Goal: Navigation & Orientation: Understand site structure

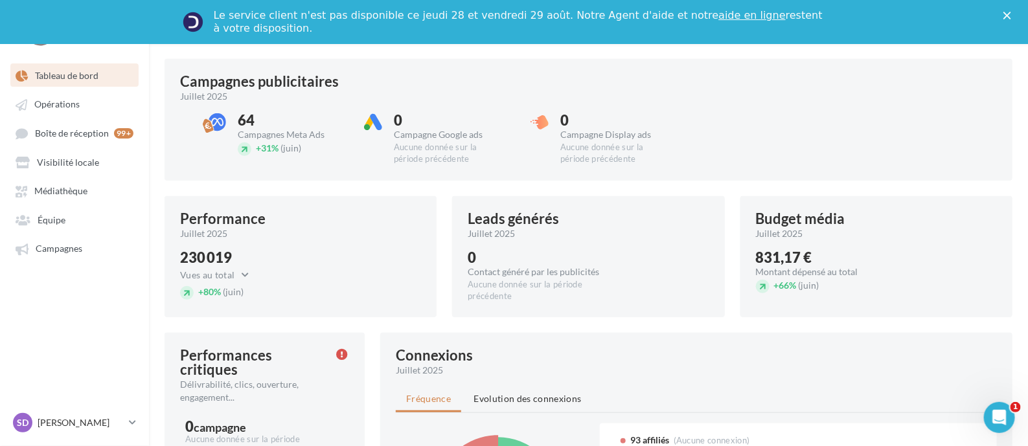
scroll to position [323, 0]
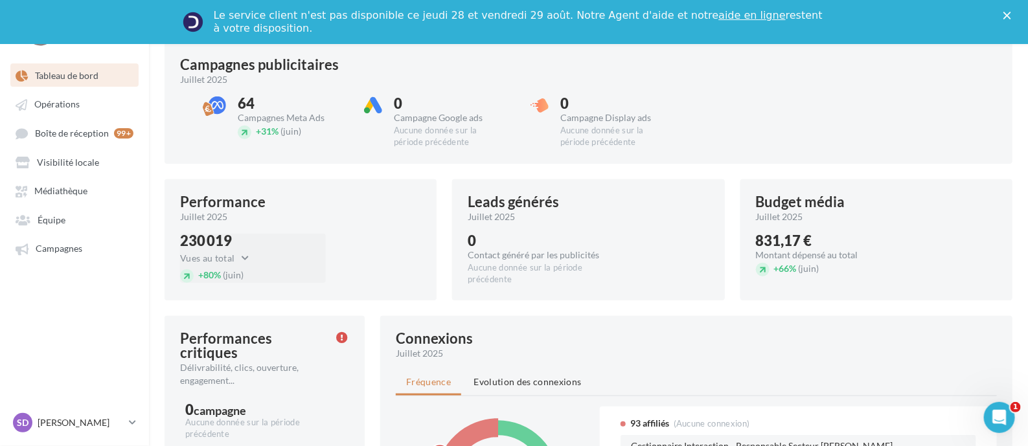
click at [224, 244] on div "230 019" at bounding box center [218, 241] width 76 height 14
click at [259, 251] on div "230 019 Vues au total Vues au total Clics au total + 80% (juin)" at bounding box center [253, 258] width 146 height 49
click at [231, 260] on button "Vues au total" at bounding box center [218, 259] width 76 height 16
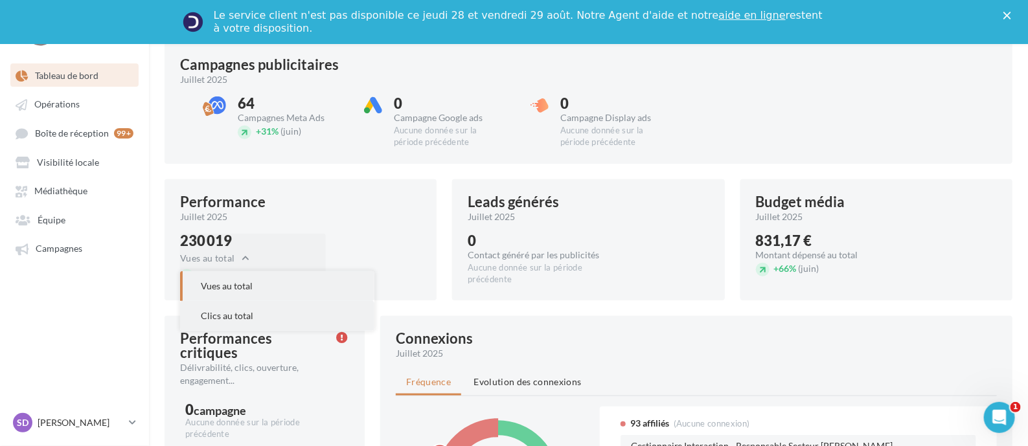
click at [234, 315] on span "Clics au total" at bounding box center [227, 315] width 52 height 11
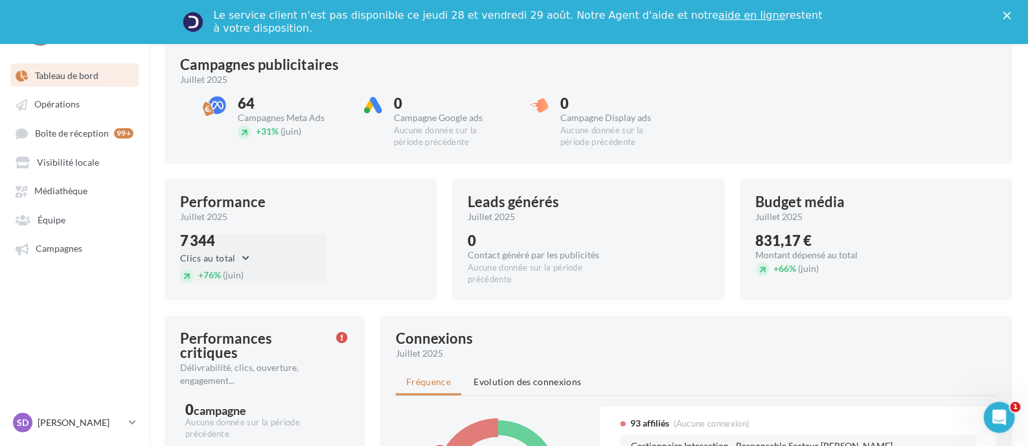
click at [222, 253] on button "Clics au total" at bounding box center [218, 259] width 76 height 16
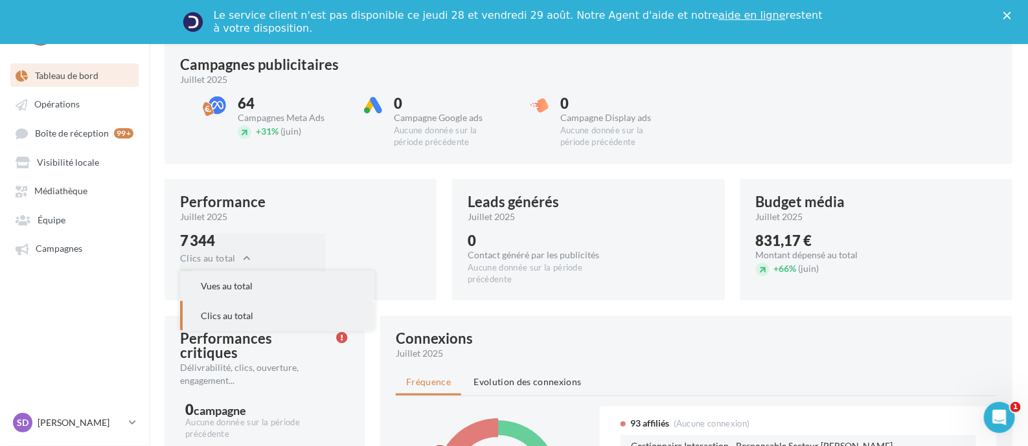
click at [238, 278] on button "Vues au total" at bounding box center [277, 286] width 194 height 30
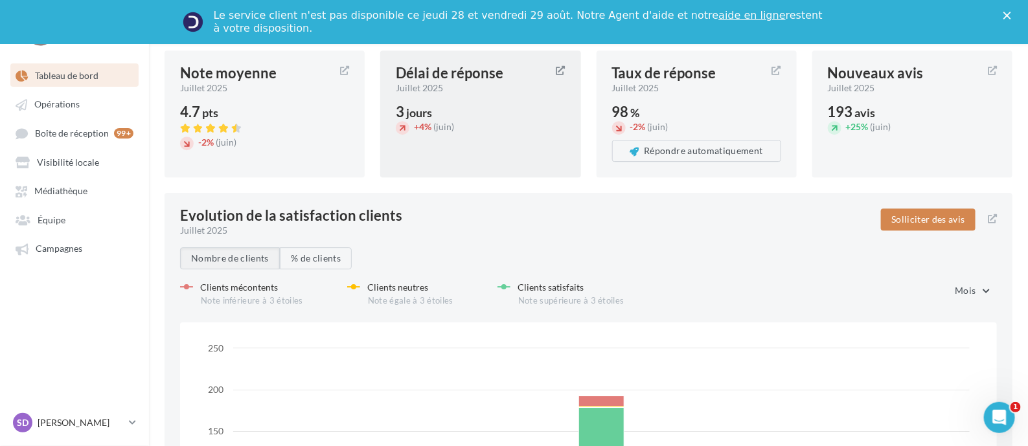
scroll to position [1347, 0]
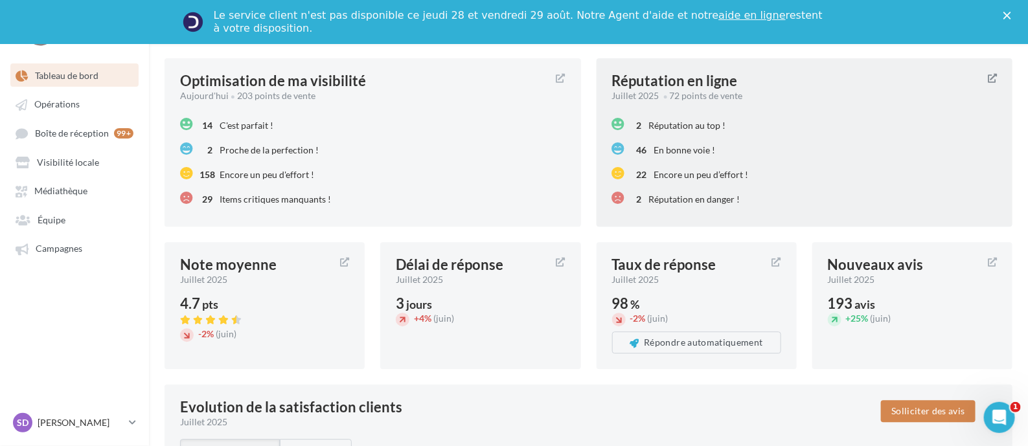
click at [687, 199] on span "Réputation en danger !" at bounding box center [694, 199] width 91 height 11
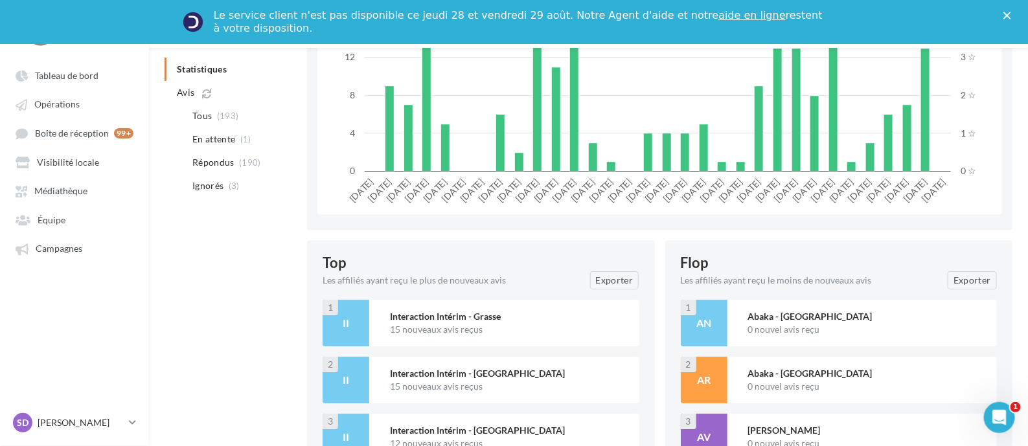
scroll to position [1619, 0]
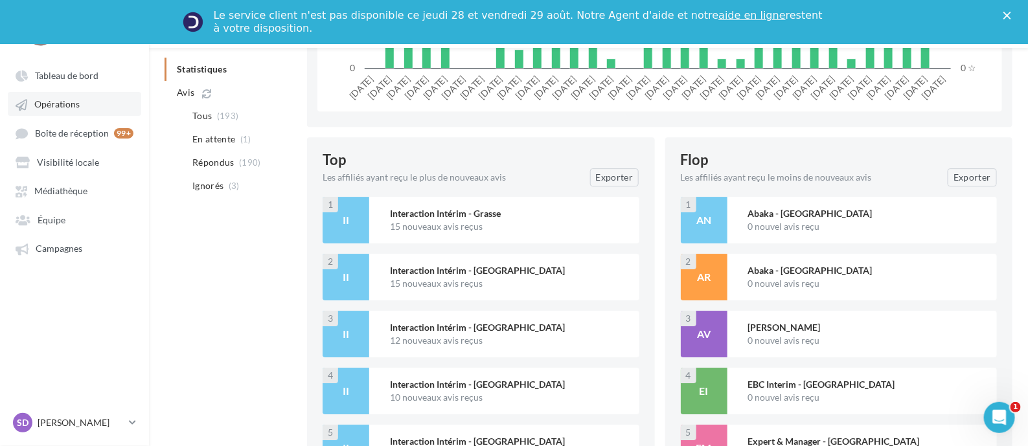
drag, startPoint x: 54, startPoint y: 110, endPoint x: 81, endPoint y: 111, distance: 26.6
click at [54, 110] on link "Opérations" at bounding box center [74, 103] width 133 height 23
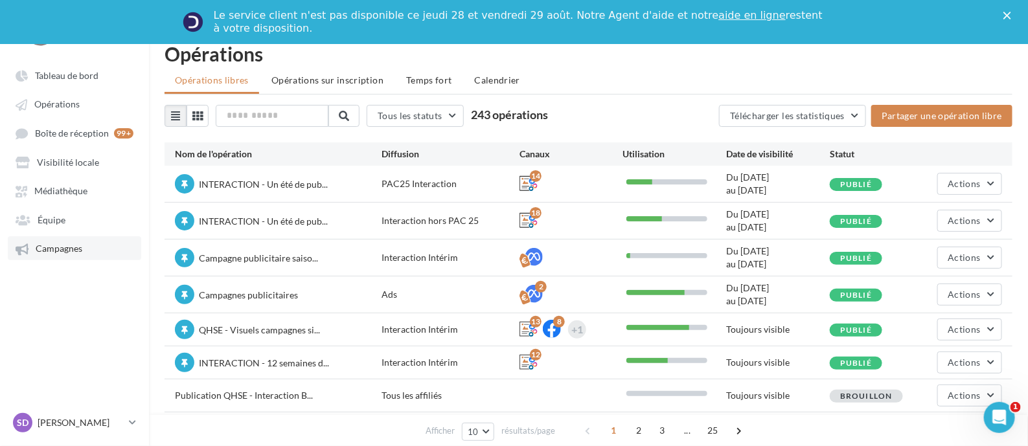
click at [43, 251] on span "Campagnes" at bounding box center [59, 249] width 47 height 11
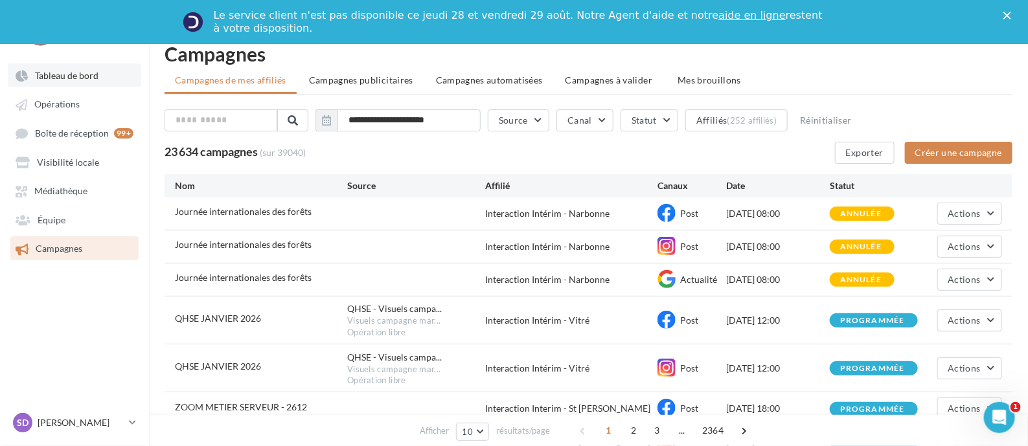
click at [59, 70] on span "Tableau de bord" at bounding box center [66, 75] width 63 height 11
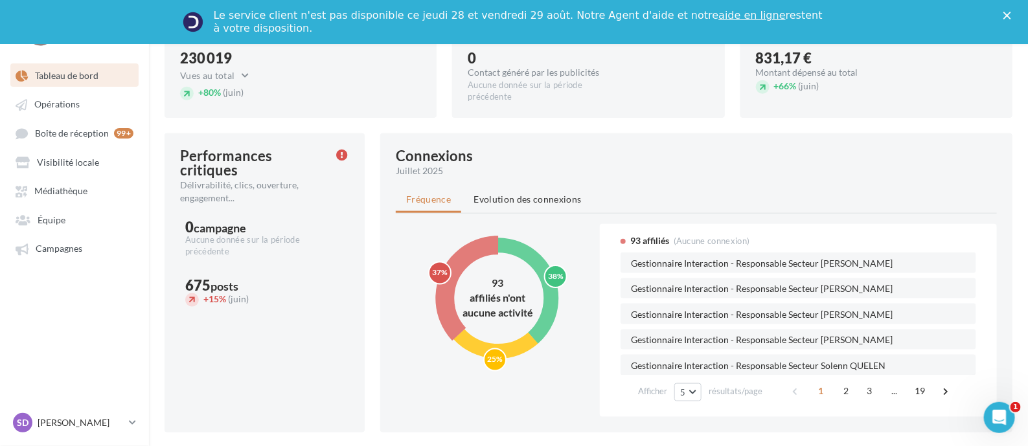
scroll to position [566, 0]
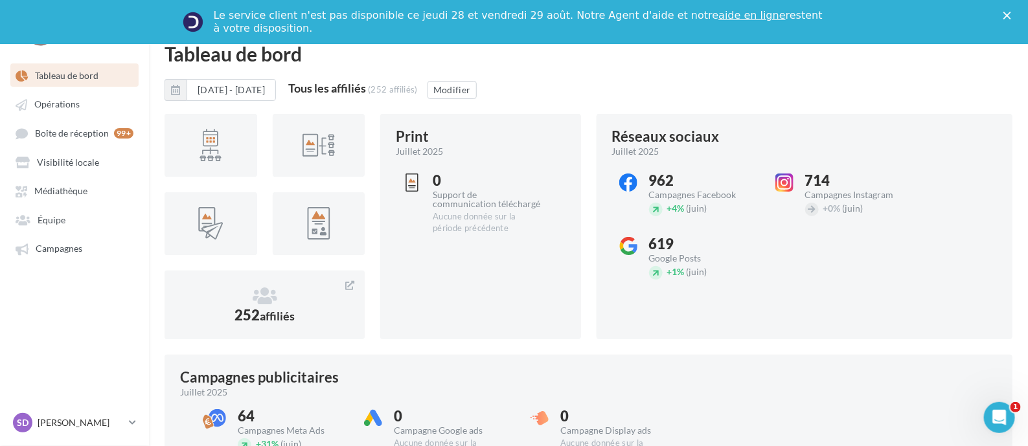
click at [1011, 15] on icon "Fermer" at bounding box center [1007, 16] width 8 height 8
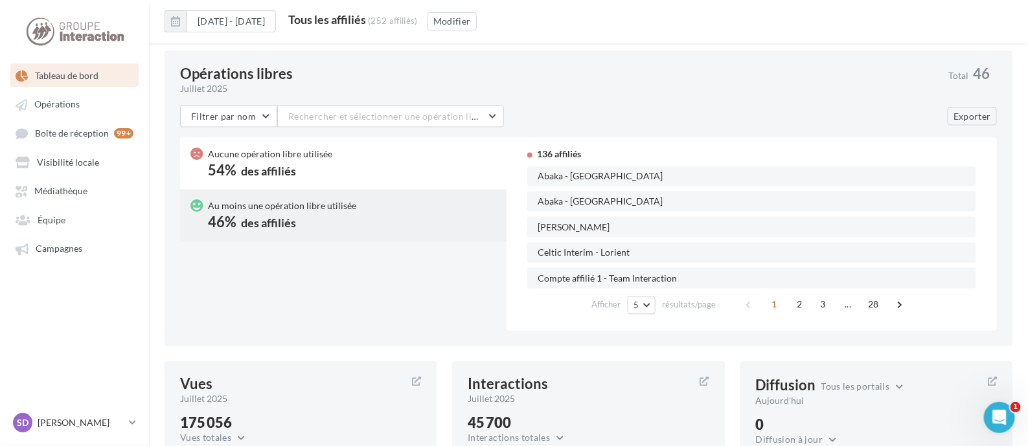
scroll to position [1143, 0]
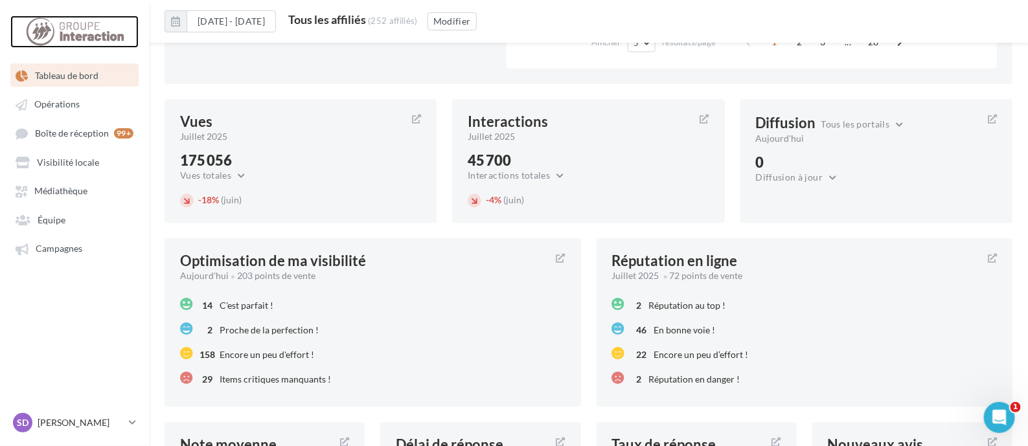
click at [78, 20] on div at bounding box center [75, 32] width 104 height 32
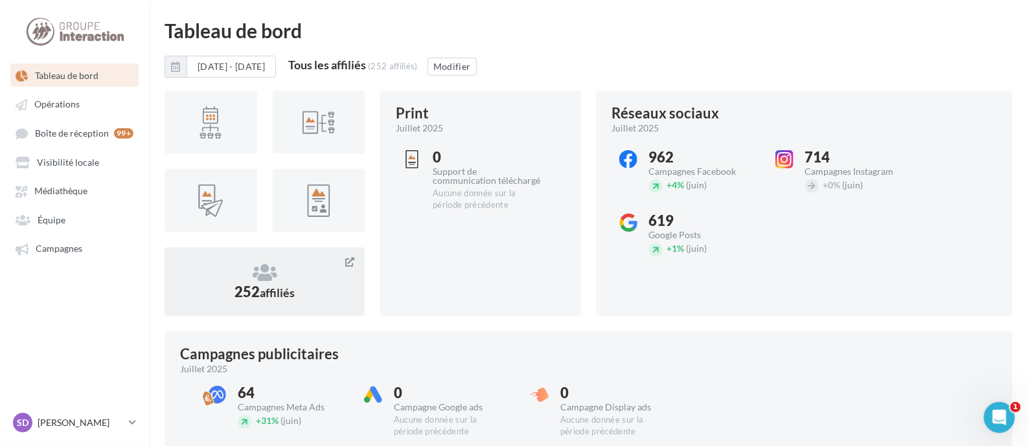
click at [262, 267] on icon at bounding box center [264, 272] width 169 height 19
